Goal: Information Seeking & Learning: Learn about a topic

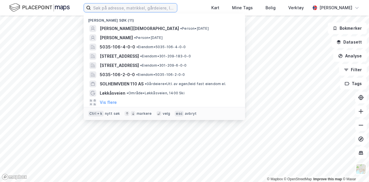
click at [120, 10] on input at bounding box center [134, 7] width 86 height 9
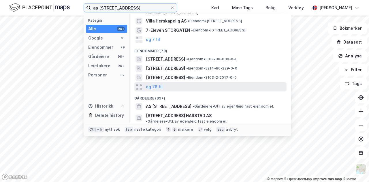
scroll to position [29, 0]
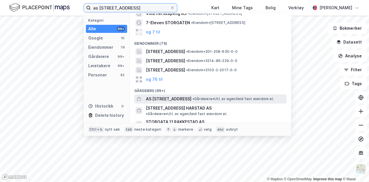
type input "as [STREET_ADDRESS]"
click at [174, 99] on span "AS [STREET_ADDRESS]" at bounding box center [168, 98] width 45 height 7
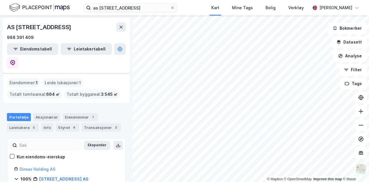
scroll to position [46, 0]
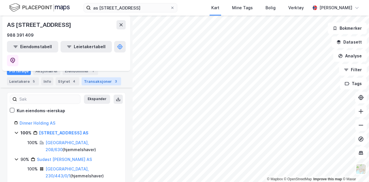
click at [94, 77] on div "Transaksjoner 3" at bounding box center [100, 81] width 39 height 8
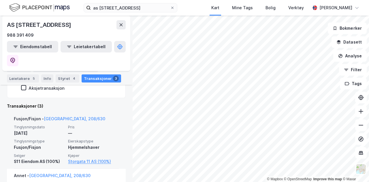
scroll to position [134, 0]
